Goal: Task Accomplishment & Management: Use online tool/utility

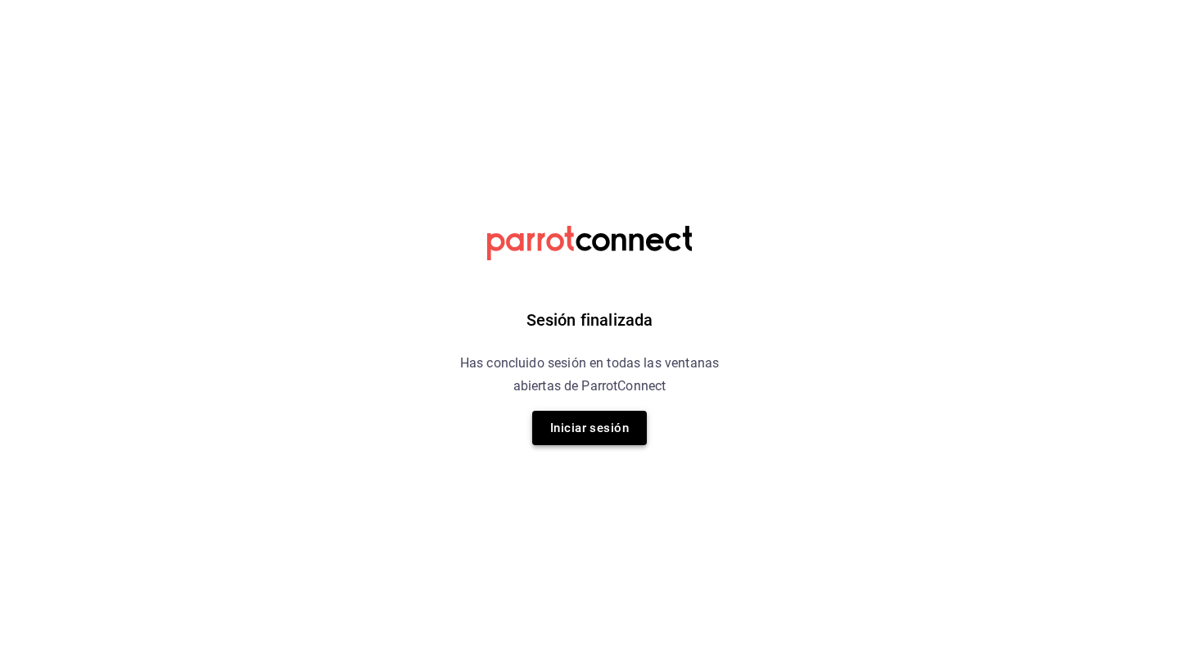
click at [594, 429] on button "Iniciar sesión" at bounding box center [589, 428] width 115 height 34
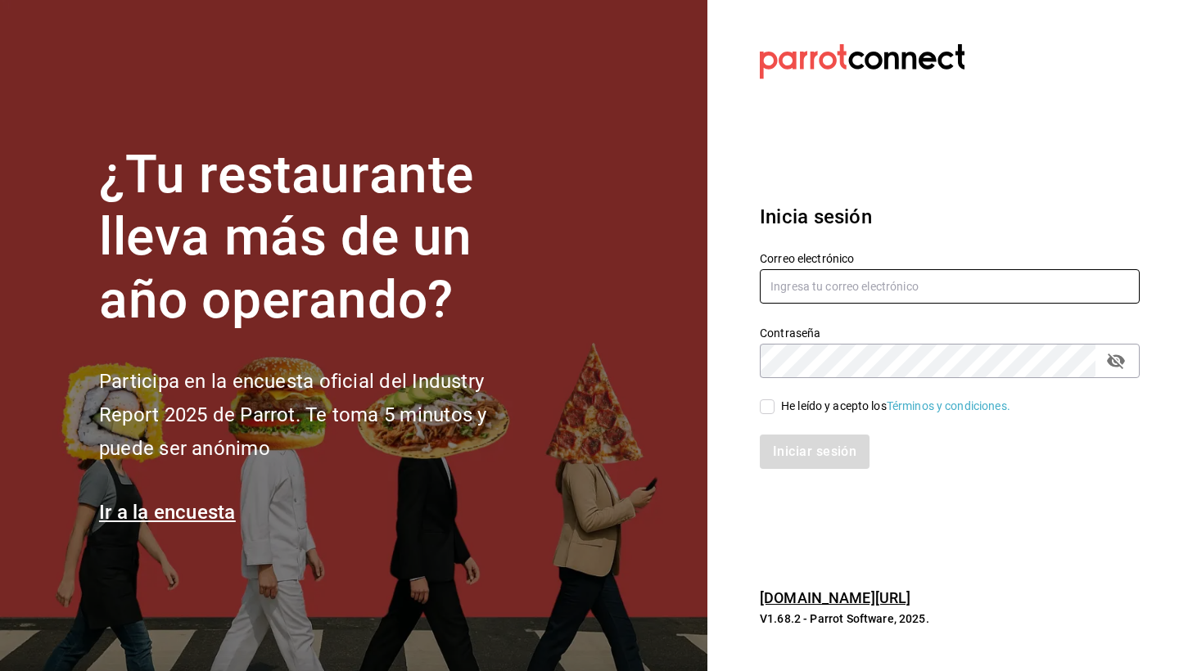
type input "[EMAIL_ADDRESS][DOMAIN_NAME]"
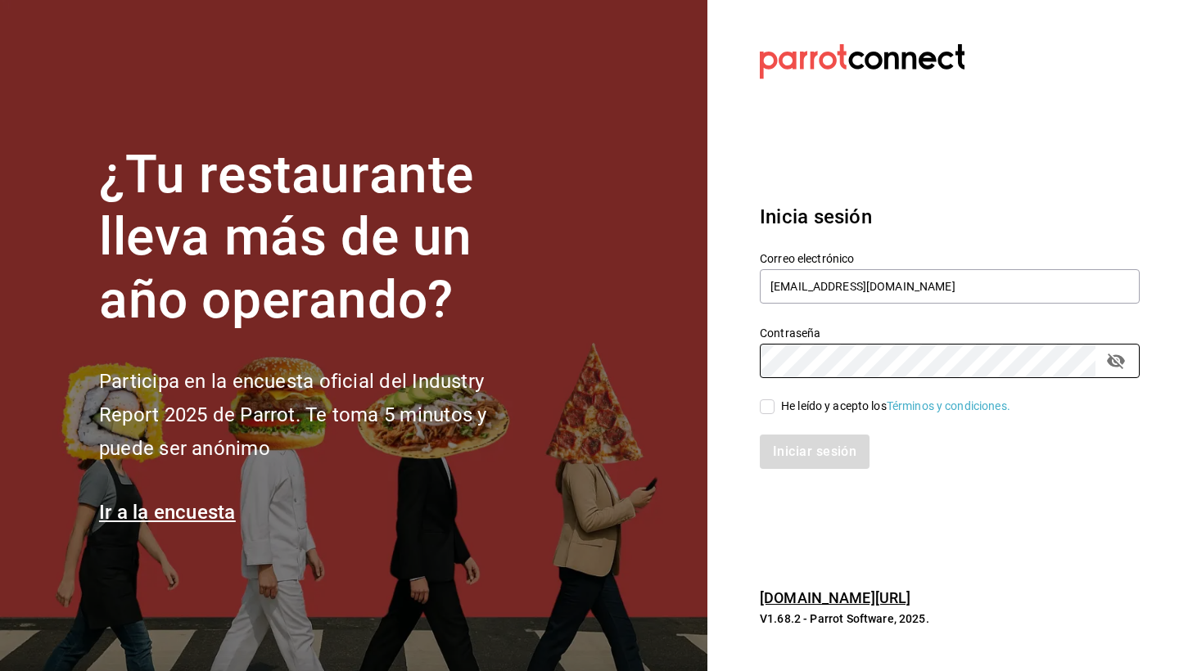
click at [764, 411] on input "He leído y acepto los Términos y condiciones." at bounding box center [767, 407] width 15 height 15
checkbox input "true"
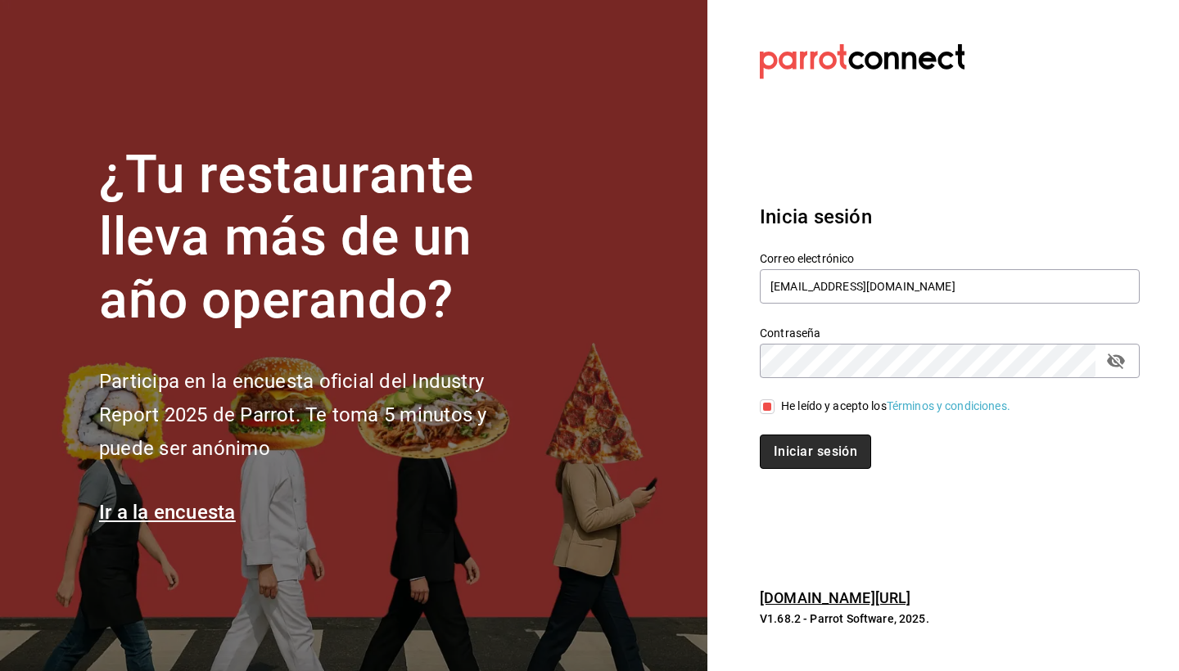
click at [799, 452] on button "Iniciar sesión" at bounding box center [815, 452] width 111 height 34
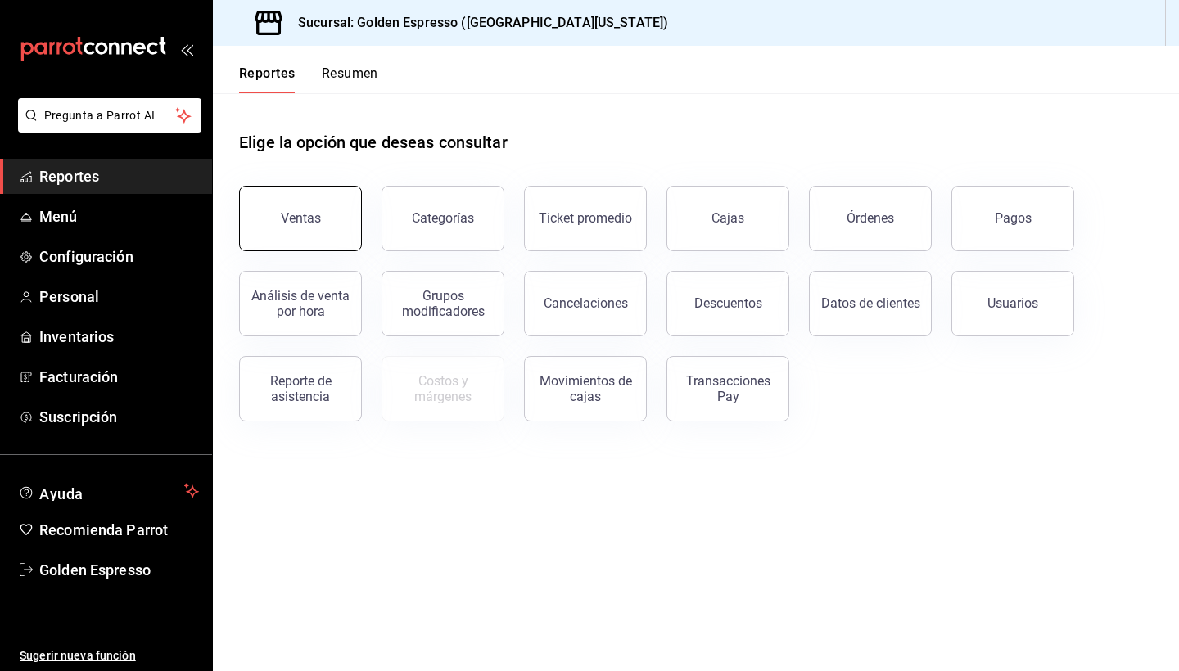
click at [272, 203] on button "Ventas" at bounding box center [300, 219] width 123 height 66
